Goal: Task Accomplishment & Management: Use online tool/utility

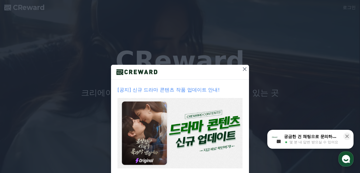
click at [241, 67] on button at bounding box center [244, 69] width 9 height 9
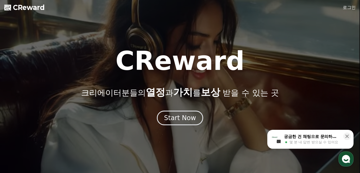
click at [357, 8] on div at bounding box center [180, 86] width 360 height 173
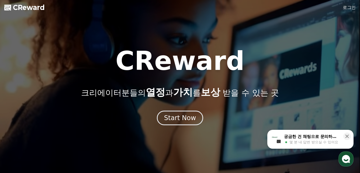
click at [351, 8] on link "로그인" at bounding box center [349, 7] width 13 height 6
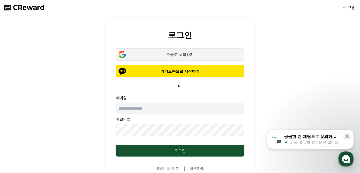
click at [195, 55] on div "구글로 시작하기" at bounding box center [179, 54] width 113 height 5
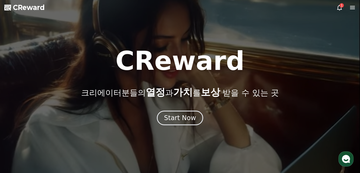
click at [340, 9] on icon at bounding box center [339, 8] width 5 height 6
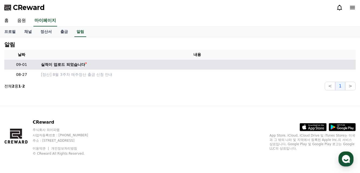
click at [64, 69] on td "실적이 업로드 되었습니다" at bounding box center [197, 65] width 317 height 10
click at [64, 65] on div "실적이 업로드 되었습니다" at bounding box center [63, 65] width 44 height 6
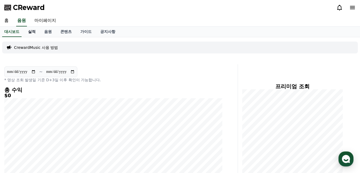
click at [32, 33] on link "실적" at bounding box center [32, 32] width 16 height 10
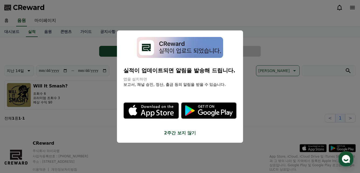
click at [184, 134] on button "2주간 보지 않기" at bounding box center [179, 133] width 113 height 6
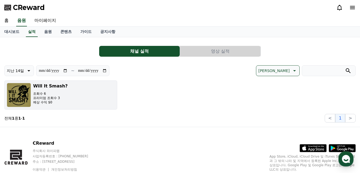
click at [58, 88] on h3 "Will It Smash?" at bounding box center [50, 86] width 34 height 6
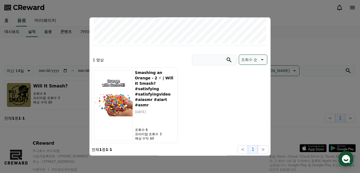
scroll to position [18, 0]
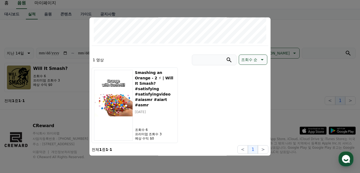
click at [294, 71] on button "close modal" at bounding box center [180, 86] width 360 height 173
